Goal: Information Seeking & Learning: Check status

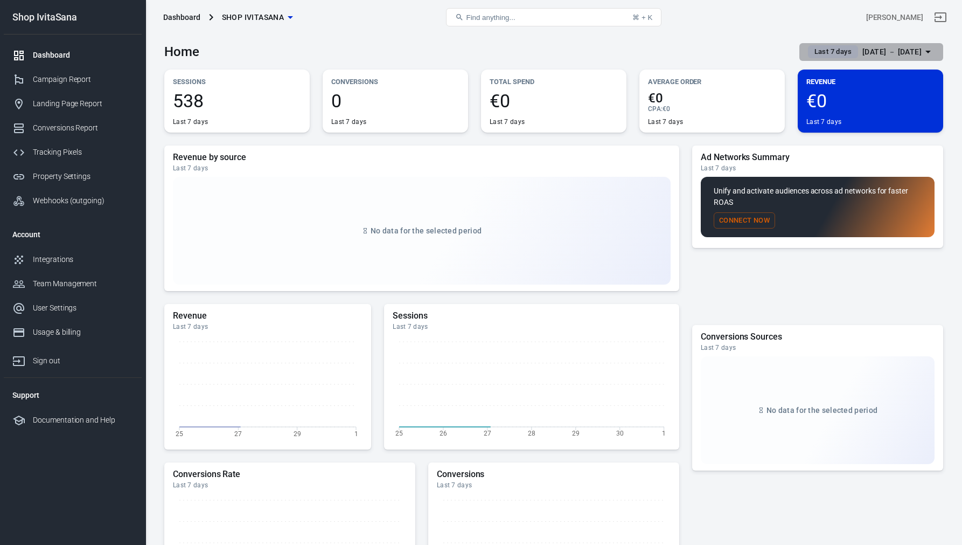
click at [892, 55] on div "[DATE] － [DATE]" at bounding box center [892, 51] width 59 height 13
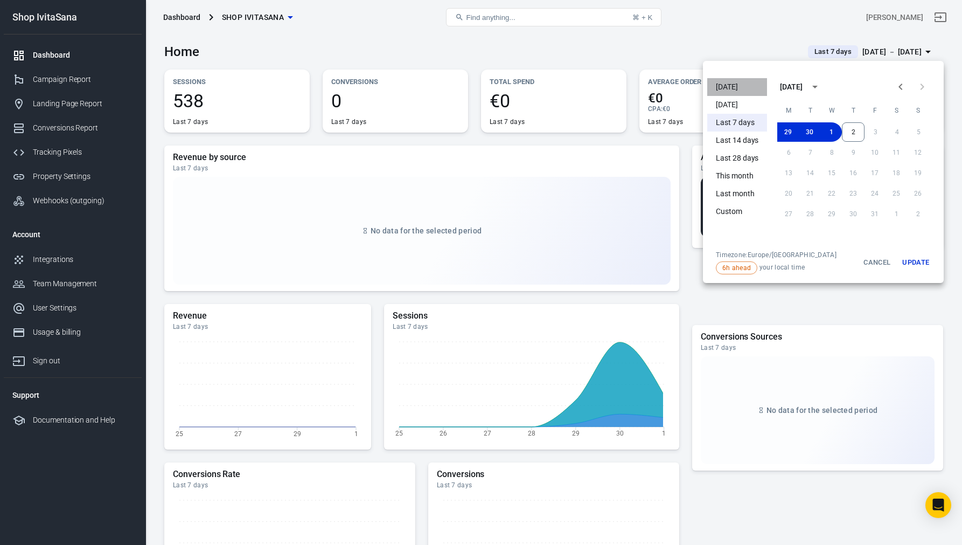
click at [739, 87] on li "[DATE]" at bounding box center [738, 87] width 60 height 18
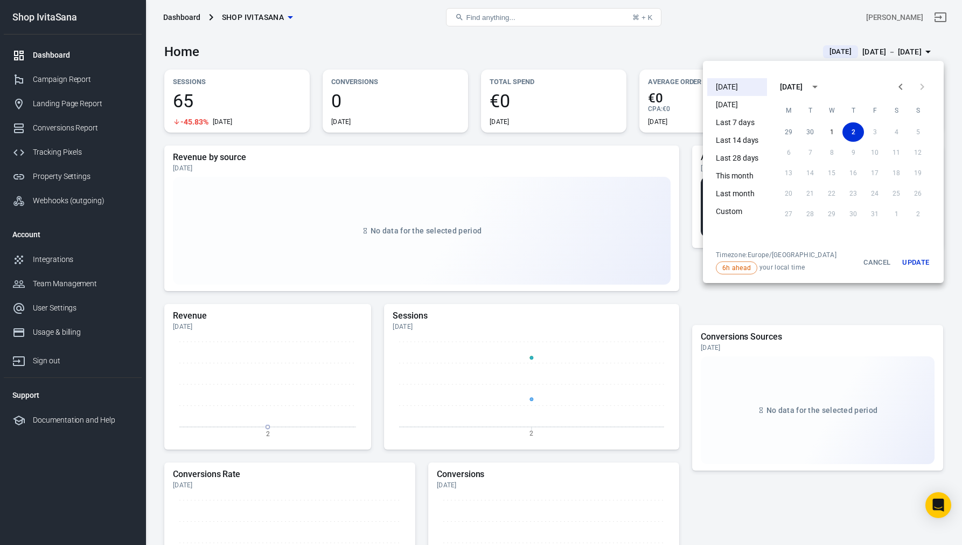
click at [72, 82] on div at bounding box center [481, 272] width 962 height 545
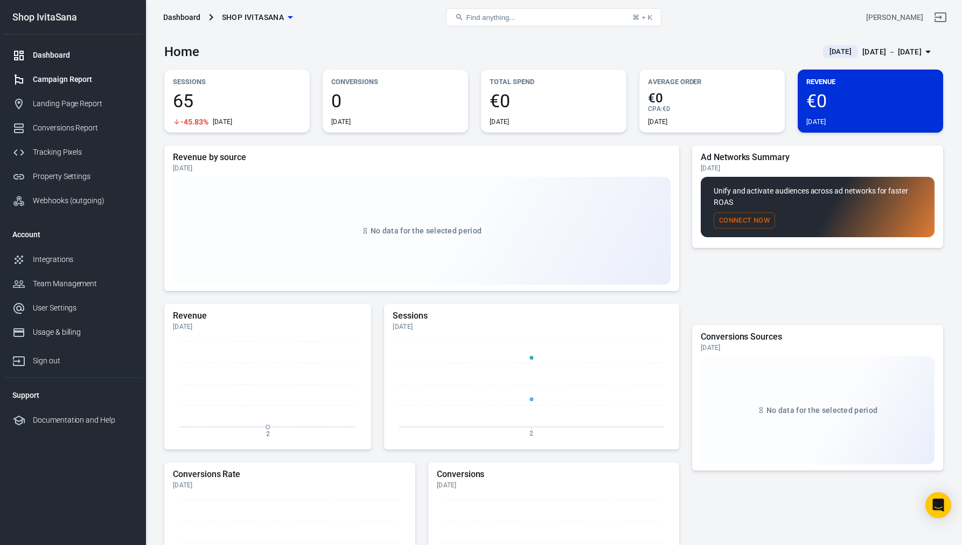
click at [78, 78] on div "Campaign Report" at bounding box center [83, 79] width 100 height 11
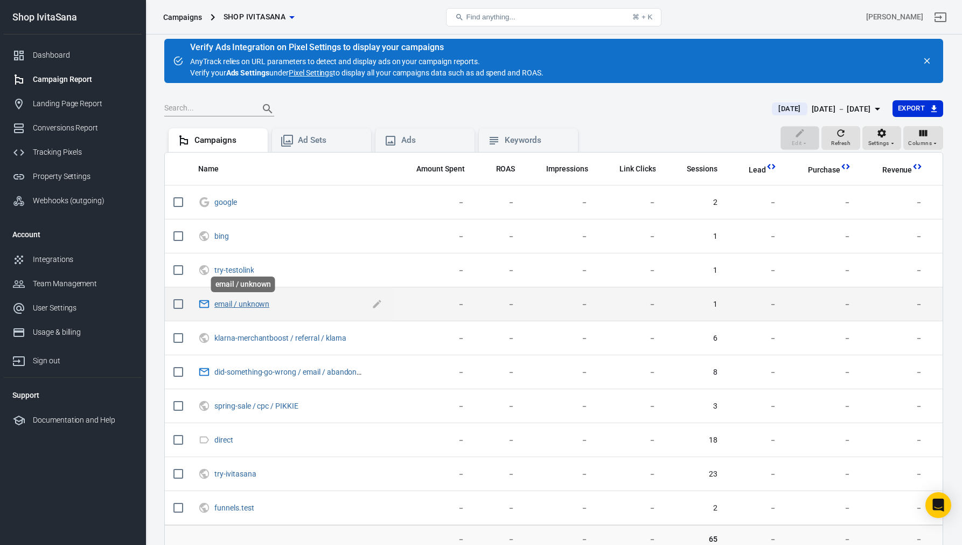
click at [259, 312] on td "email / unknown" at bounding box center [292, 304] width 204 height 34
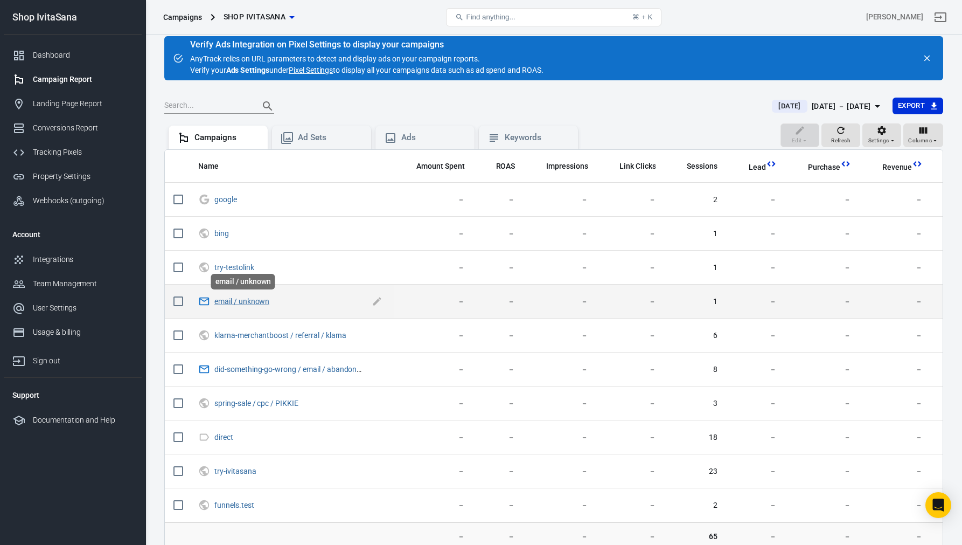
click at [267, 301] on link "email / unknown" at bounding box center [241, 301] width 55 height 9
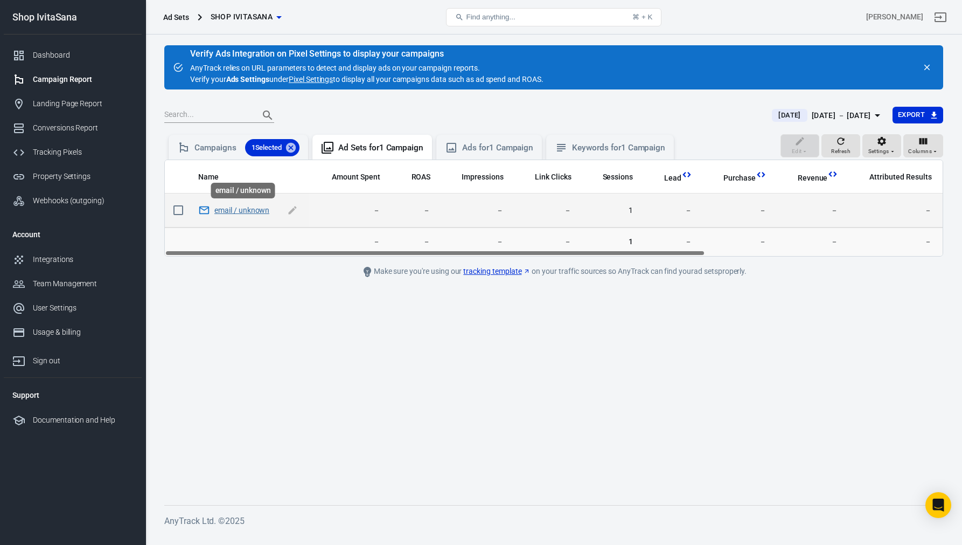
click at [266, 208] on link "email / unknown" at bounding box center [241, 210] width 55 height 9
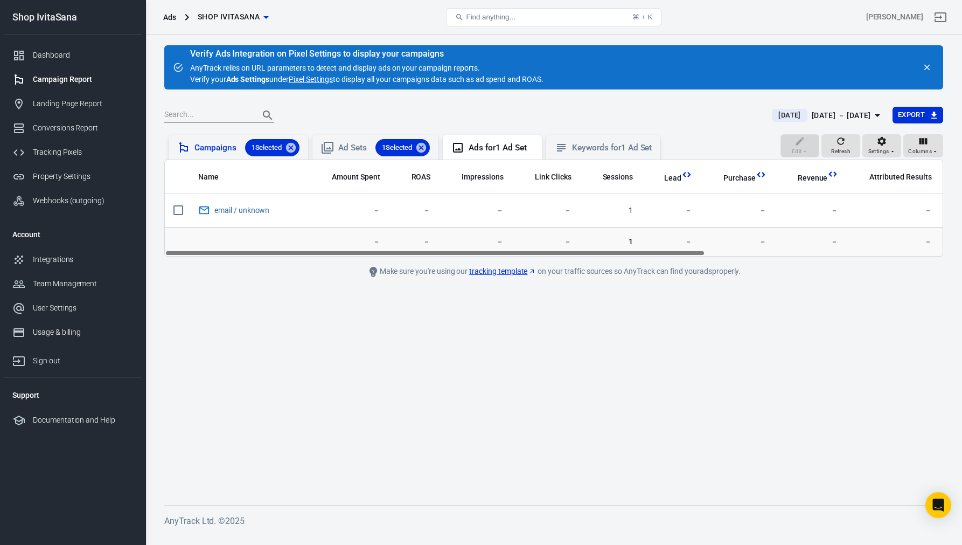
click at [223, 145] on div "Campaigns 1 Selected" at bounding box center [247, 147] width 105 height 17
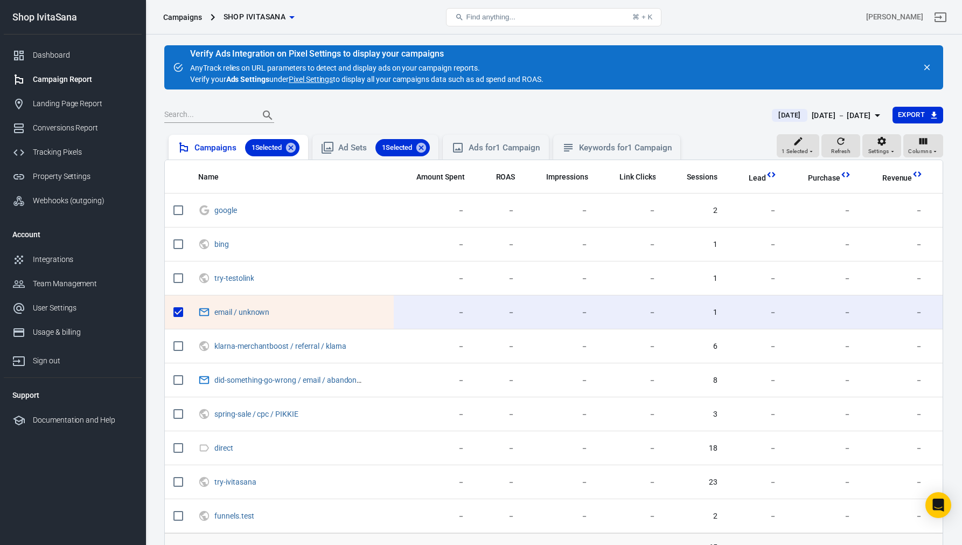
scroll to position [86, 0]
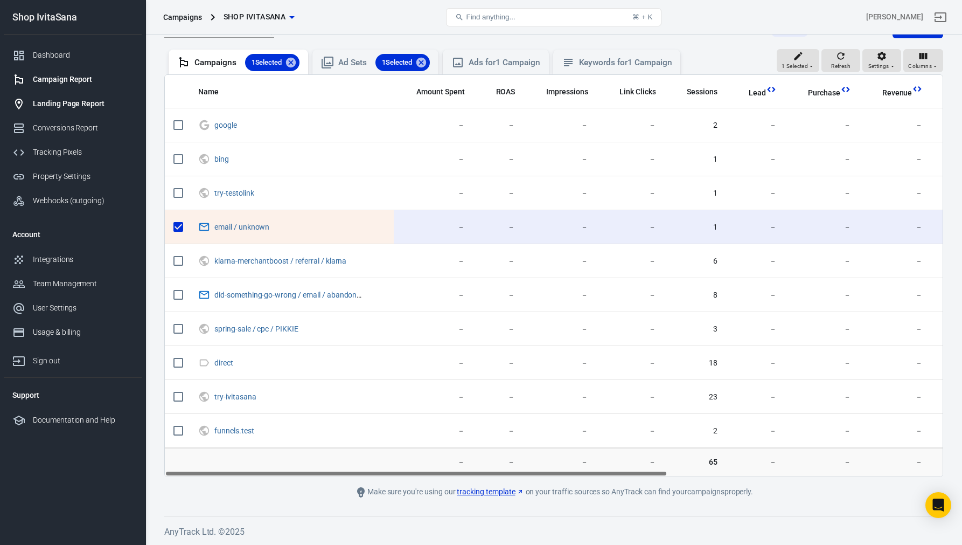
click at [79, 98] on link "Landing Page Report" at bounding box center [73, 104] width 138 height 24
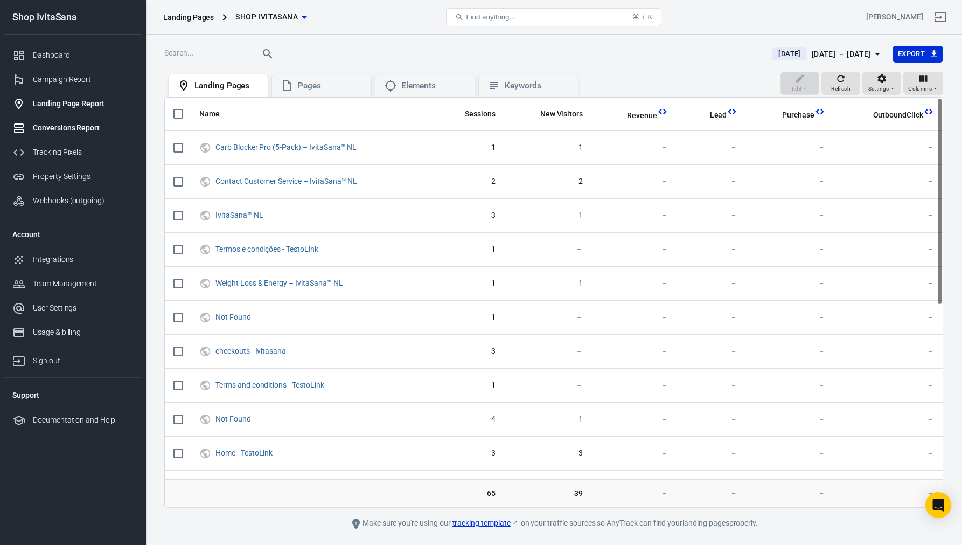
click at [81, 128] on div "Conversions Report" at bounding box center [83, 127] width 100 height 11
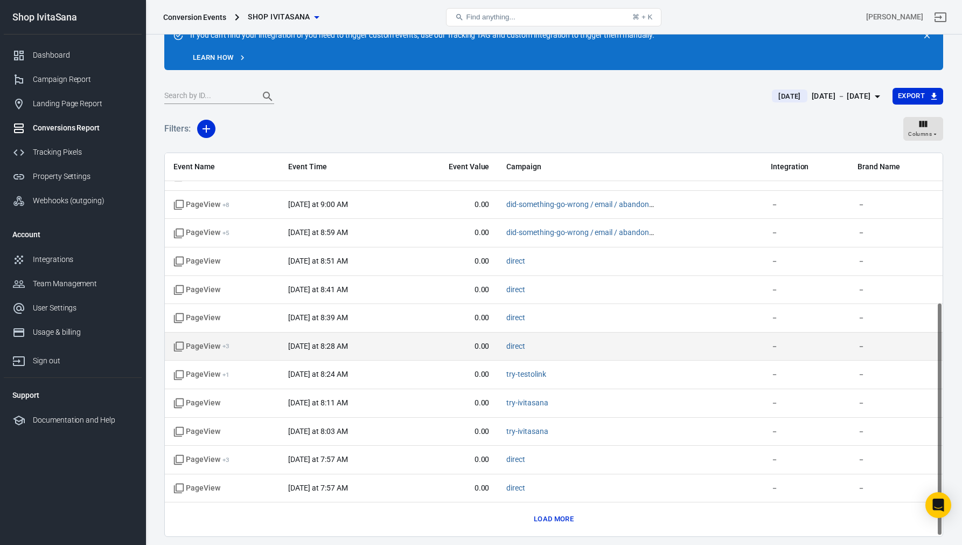
scroll to position [82, 0]
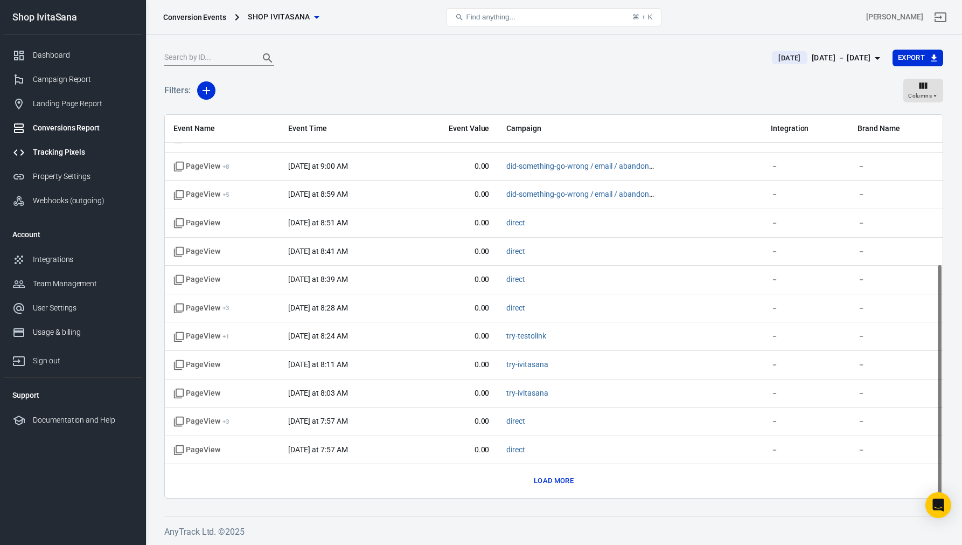
click at [80, 153] on div "Tracking Pixels" at bounding box center [83, 152] width 100 height 11
